Goal: Task Accomplishment & Management: Manage account settings

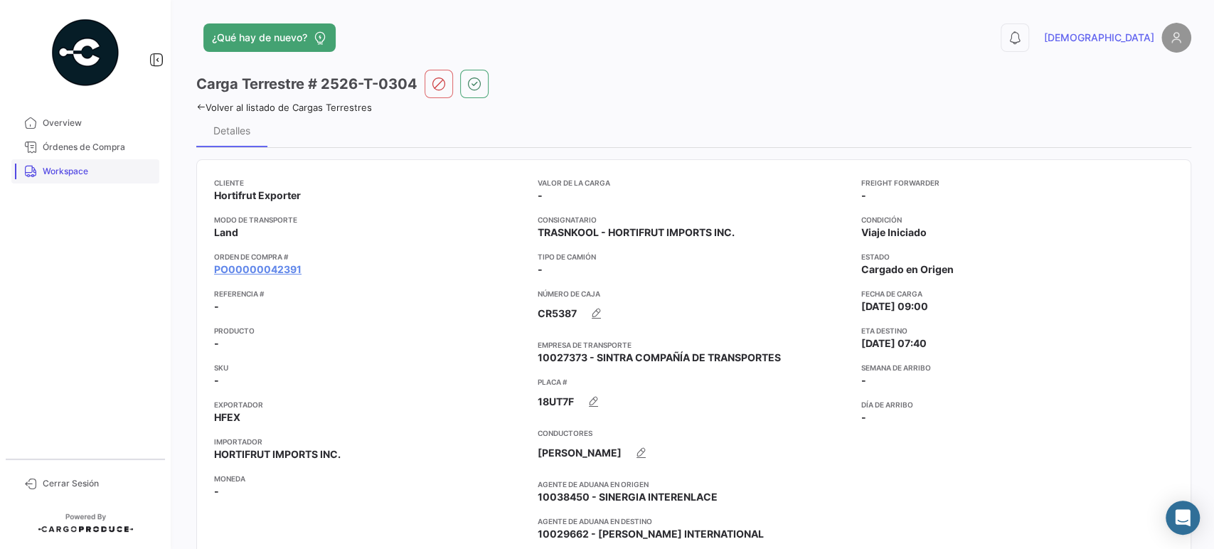
click at [60, 173] on span "Workspace" at bounding box center [98, 171] width 111 height 13
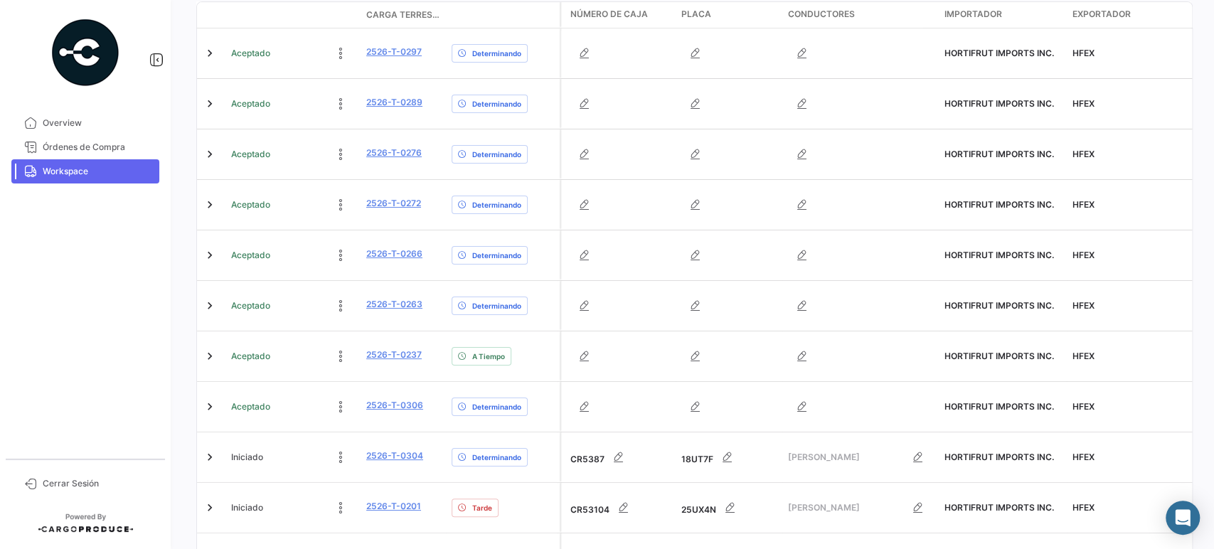
scroll to position [321, 0]
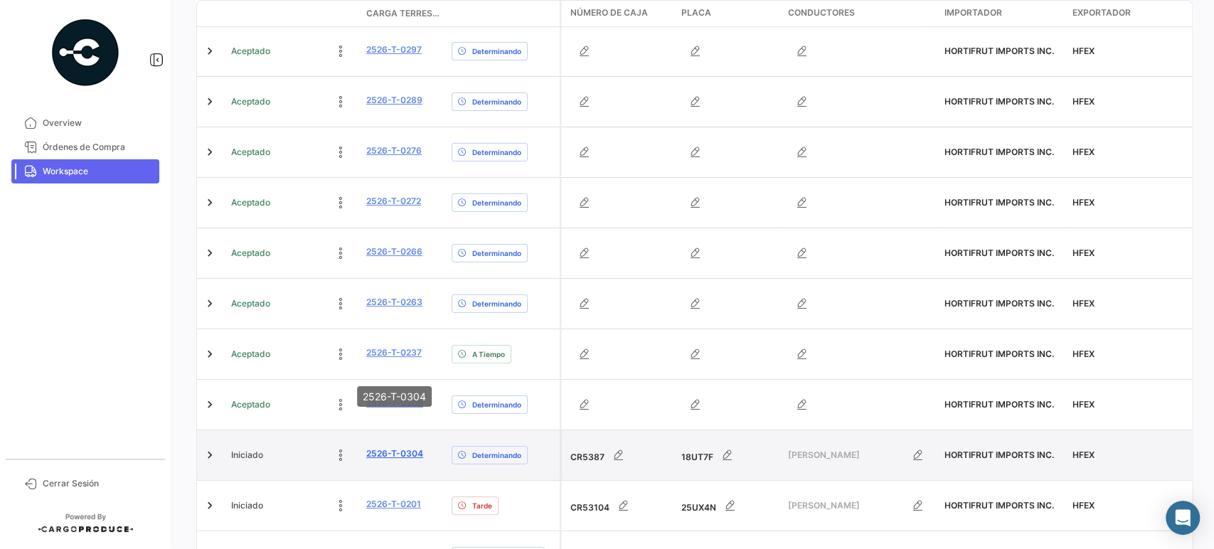
click at [385, 447] on link "2526-T-0304" at bounding box center [394, 453] width 57 height 13
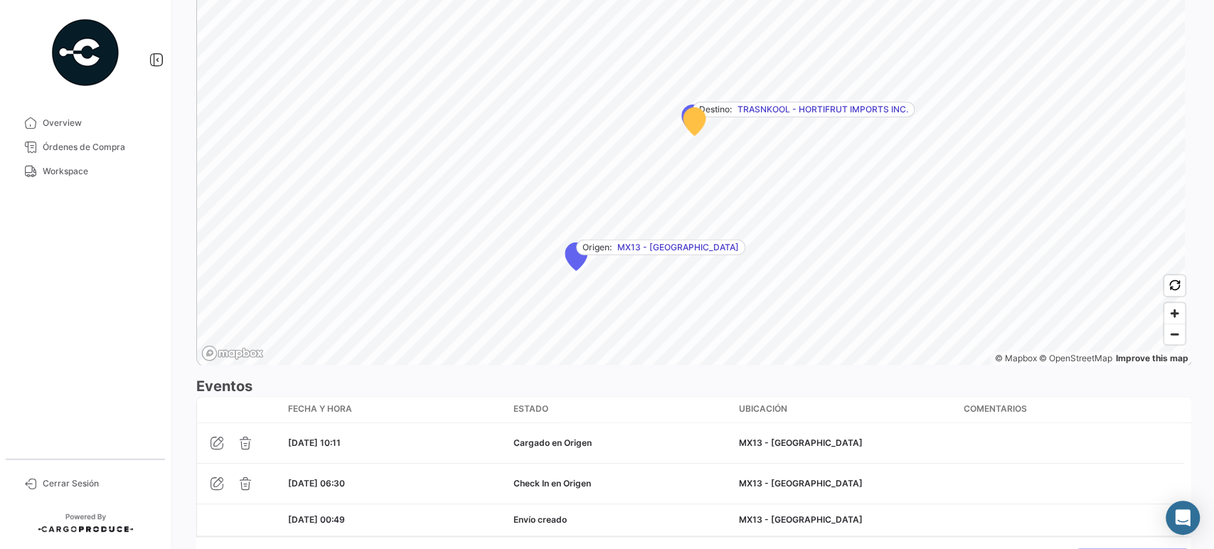
scroll to position [940, 0]
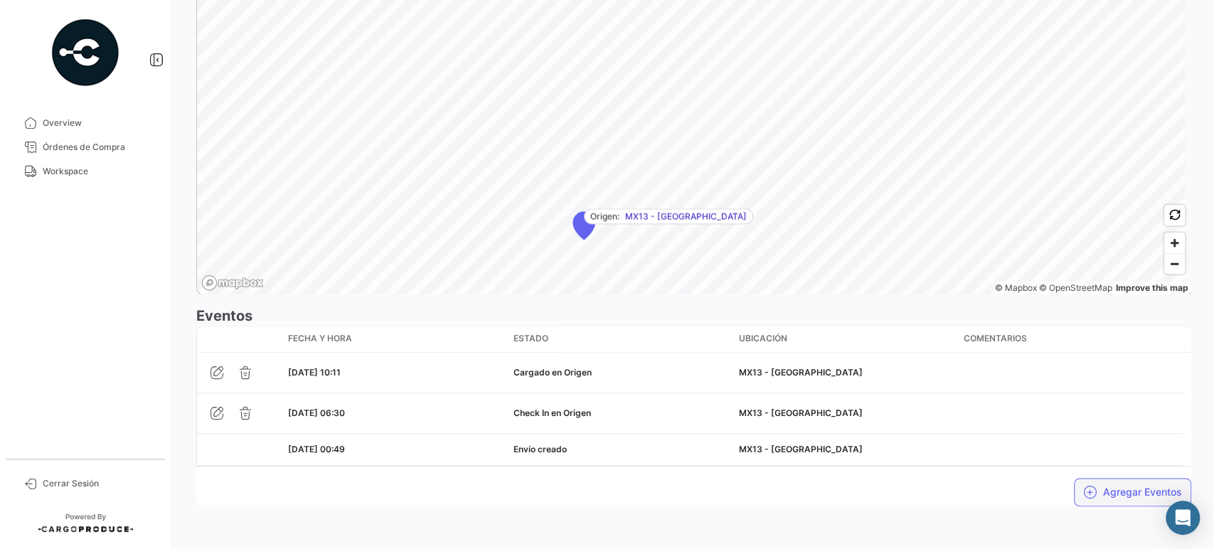
click at [1091, 482] on button "Agregar Eventos" at bounding box center [1132, 492] width 117 height 28
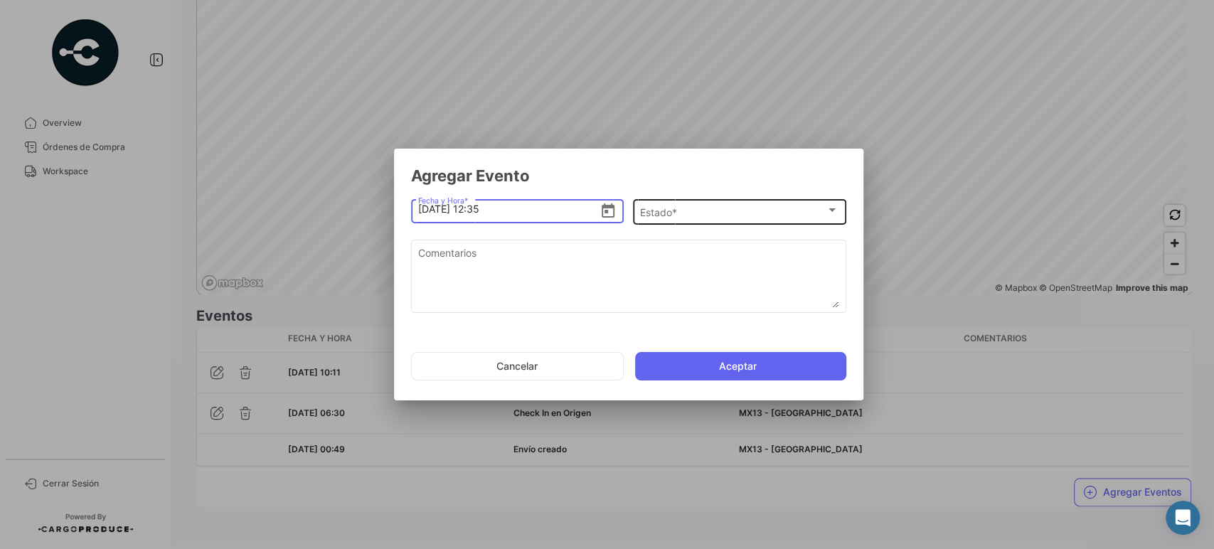
type input "[DATE] 12:35"
click at [770, 209] on div "Estado *" at bounding box center [733, 213] width 186 height 12
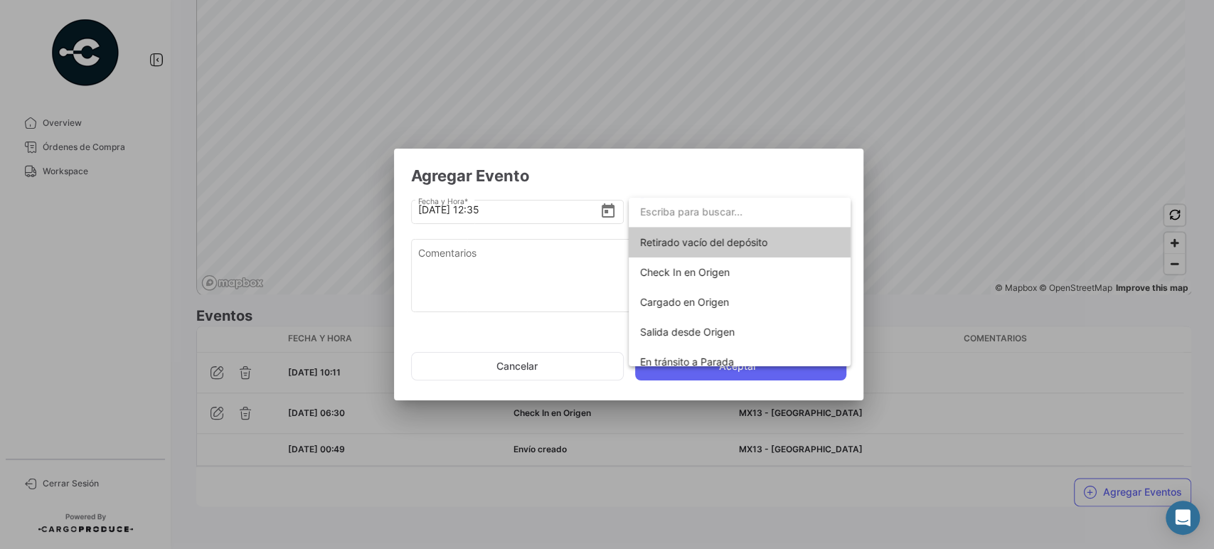
click at [770, 209] on input "dropdown search" at bounding box center [740, 212] width 222 height 30
click at [741, 332] on span "Salida desde Origen" at bounding box center [739, 332] width 199 height 30
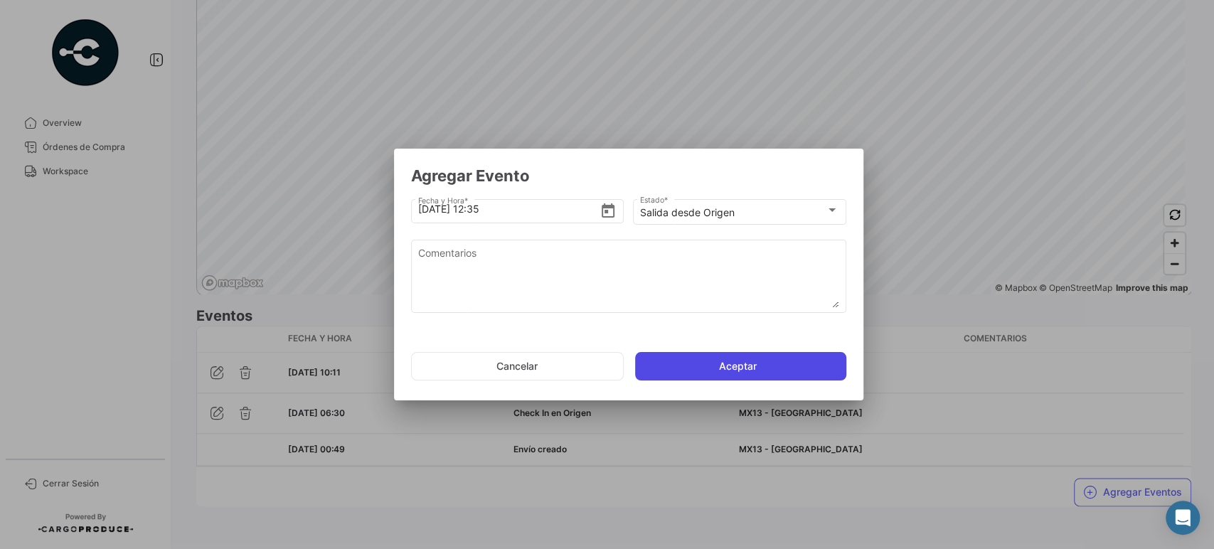
click at [709, 364] on button "Aceptar" at bounding box center [740, 366] width 211 height 28
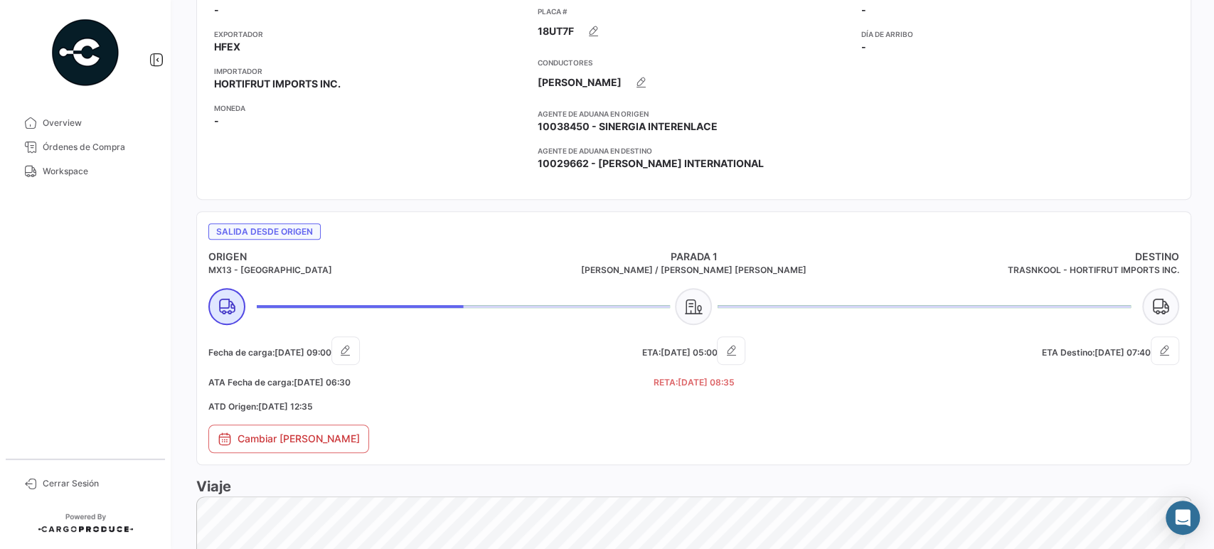
scroll to position [359, 0]
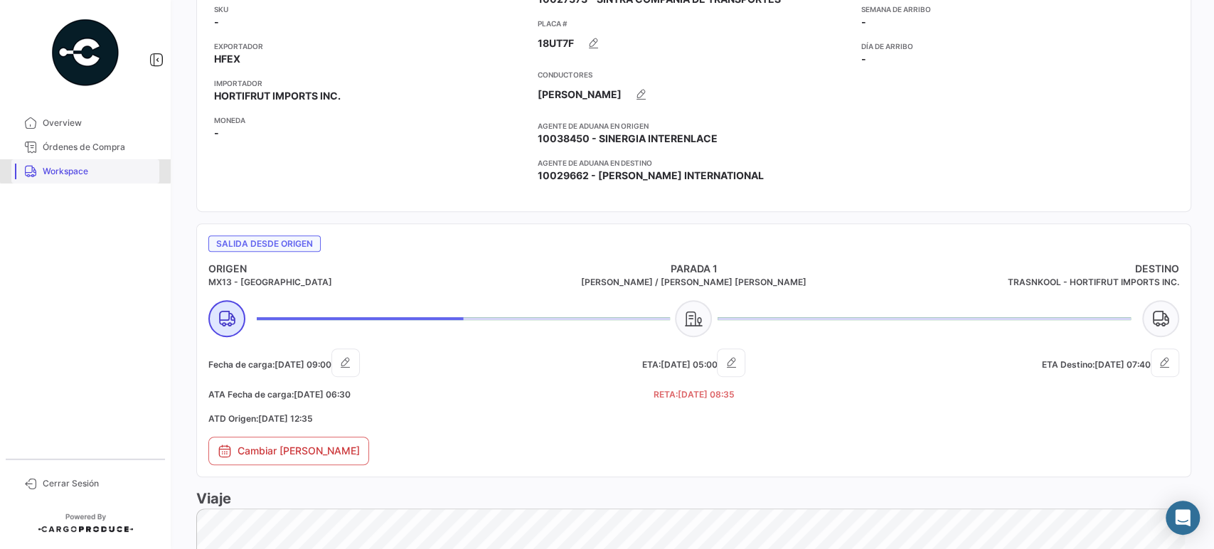
click at [86, 168] on span "Workspace" at bounding box center [98, 171] width 111 height 13
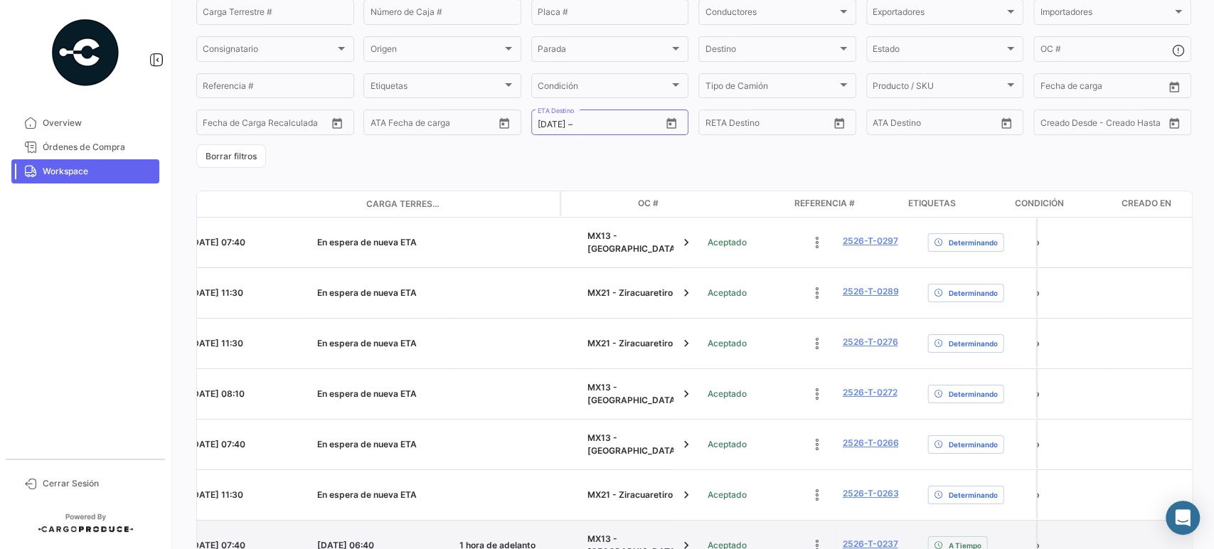
scroll to position [0, 1946]
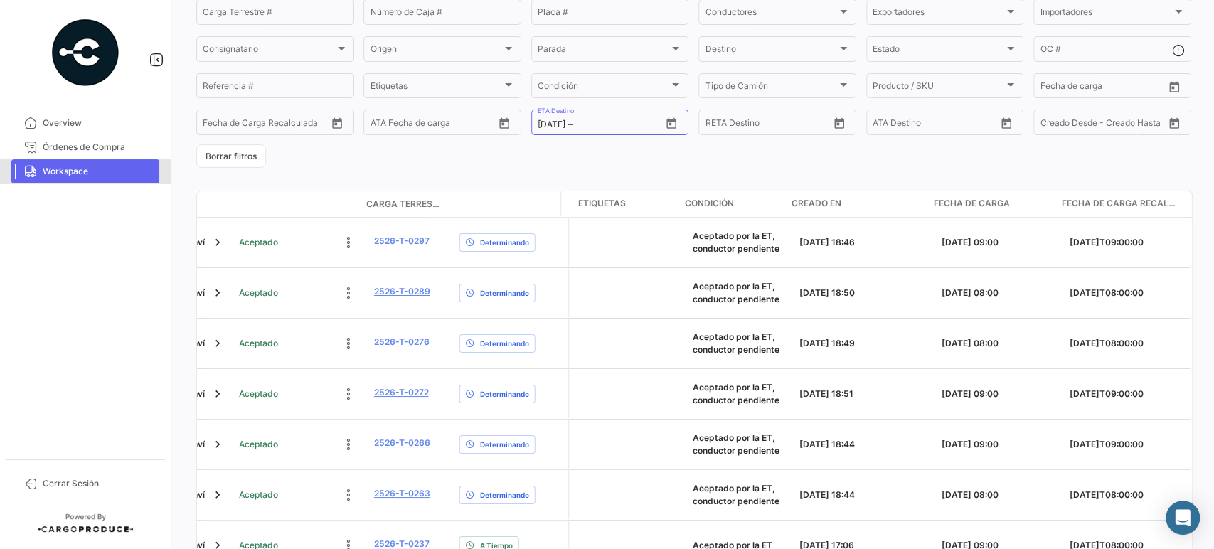
click at [89, 181] on link "Workspace" at bounding box center [85, 171] width 148 height 24
click at [77, 171] on span "Workspace" at bounding box center [98, 171] width 111 height 13
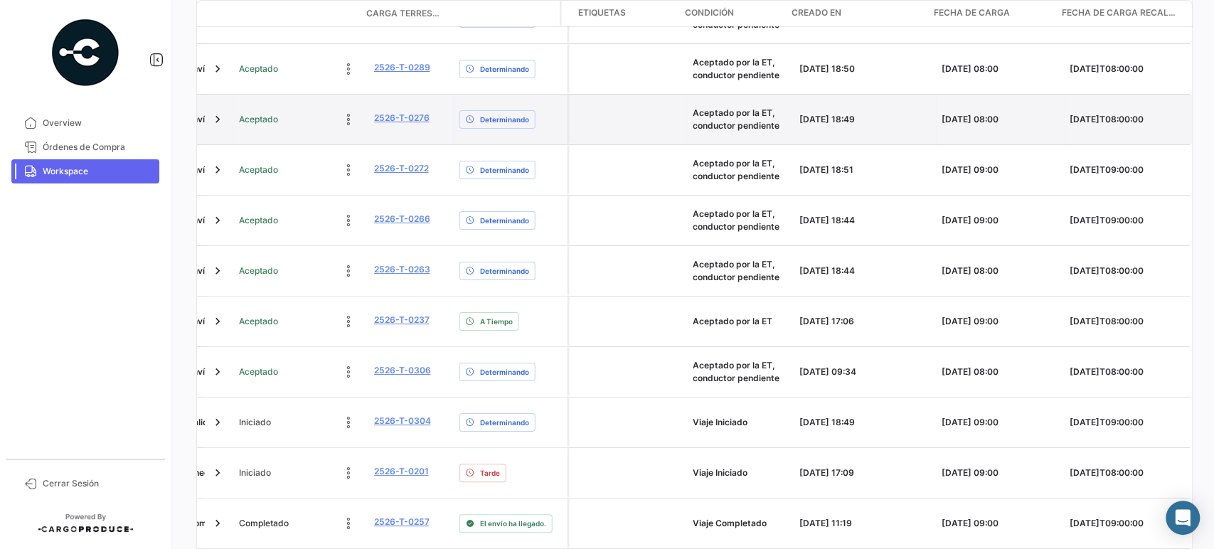
scroll to position [351, 0]
